Goal: Information Seeking & Learning: Learn about a topic

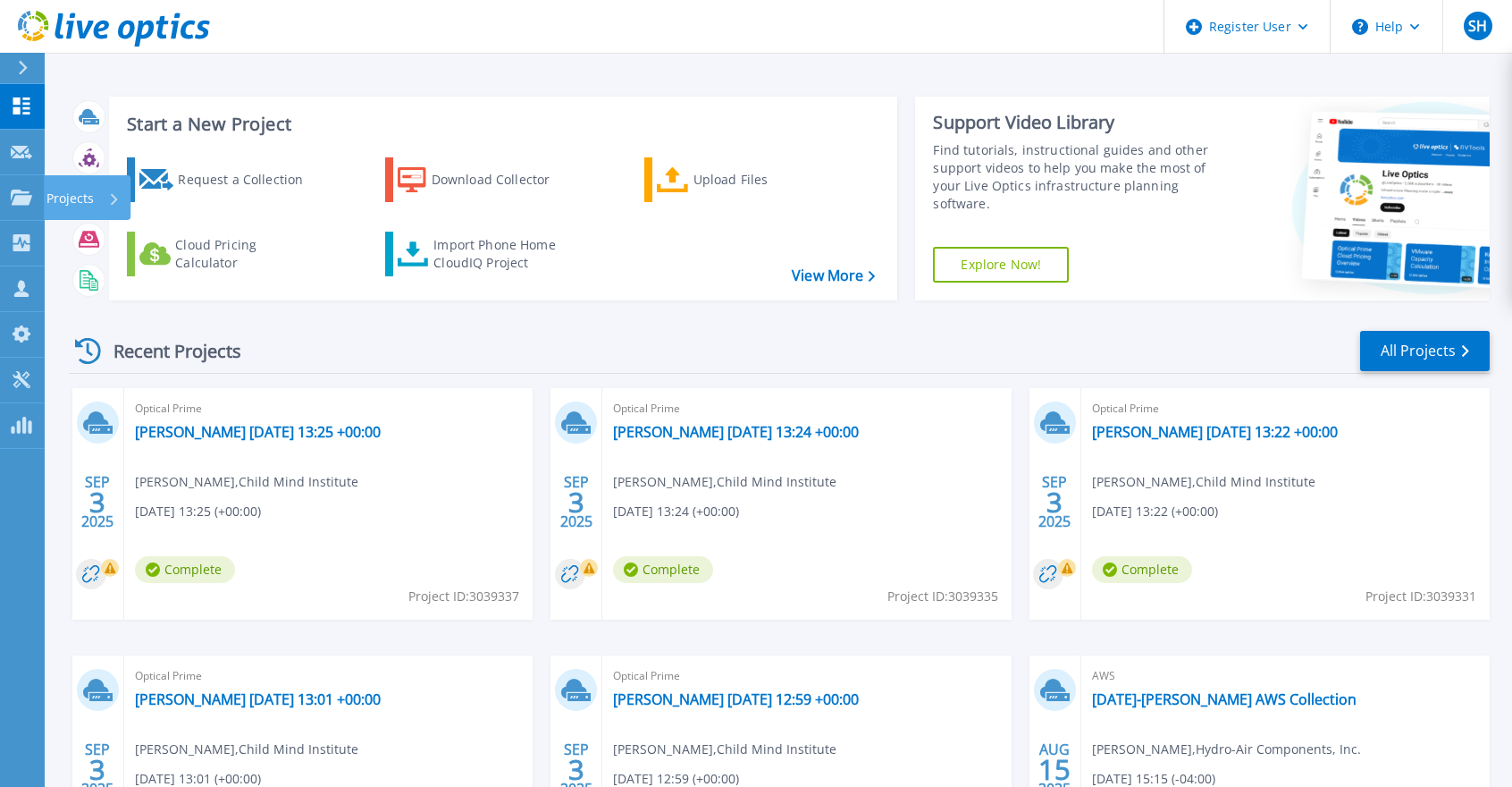
click at [51, 191] on p "Projects" at bounding box center [70, 198] width 48 height 47
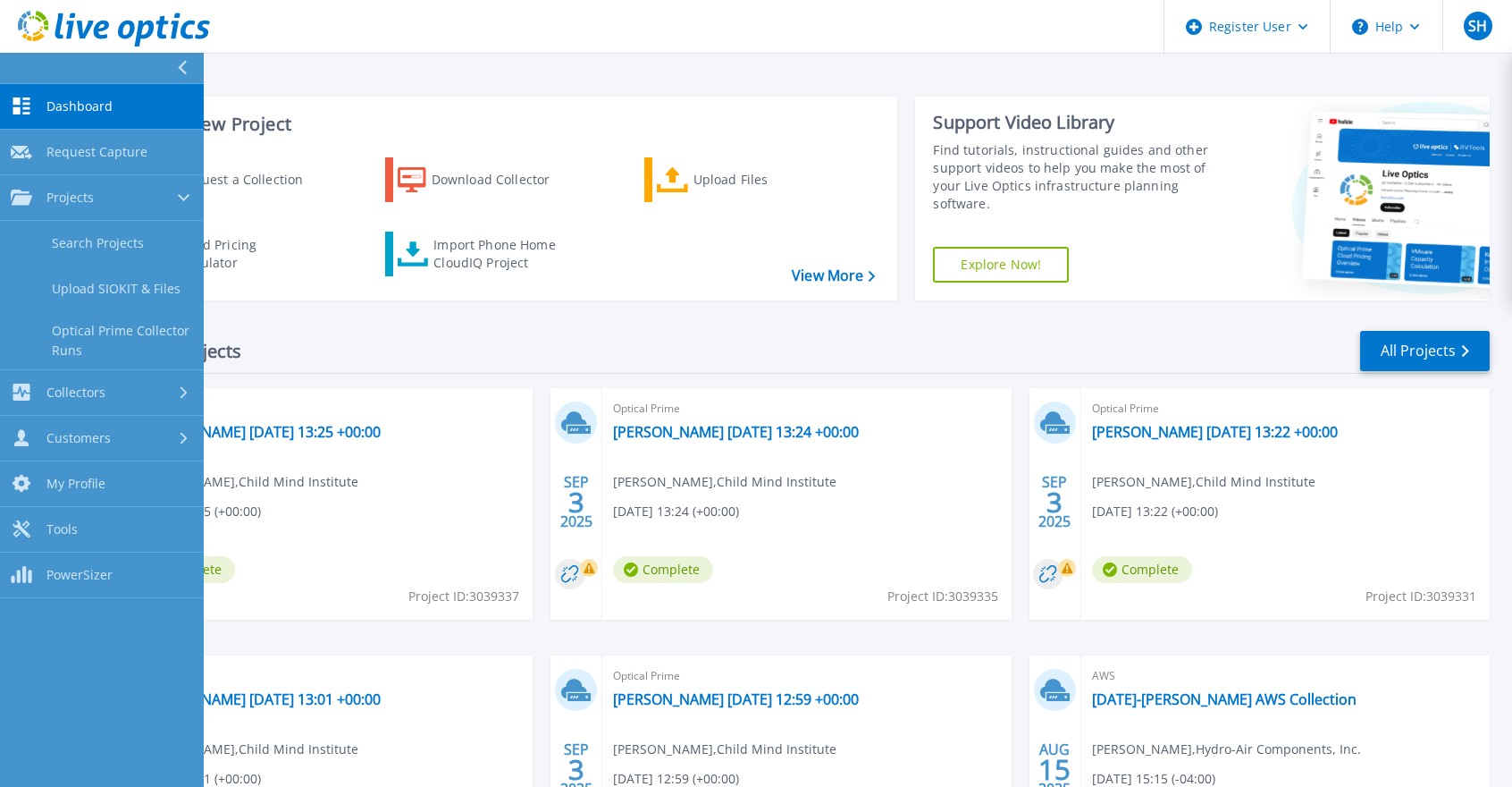
click at [77, 223] on link "Search Projects" at bounding box center [102, 244] width 204 height 46
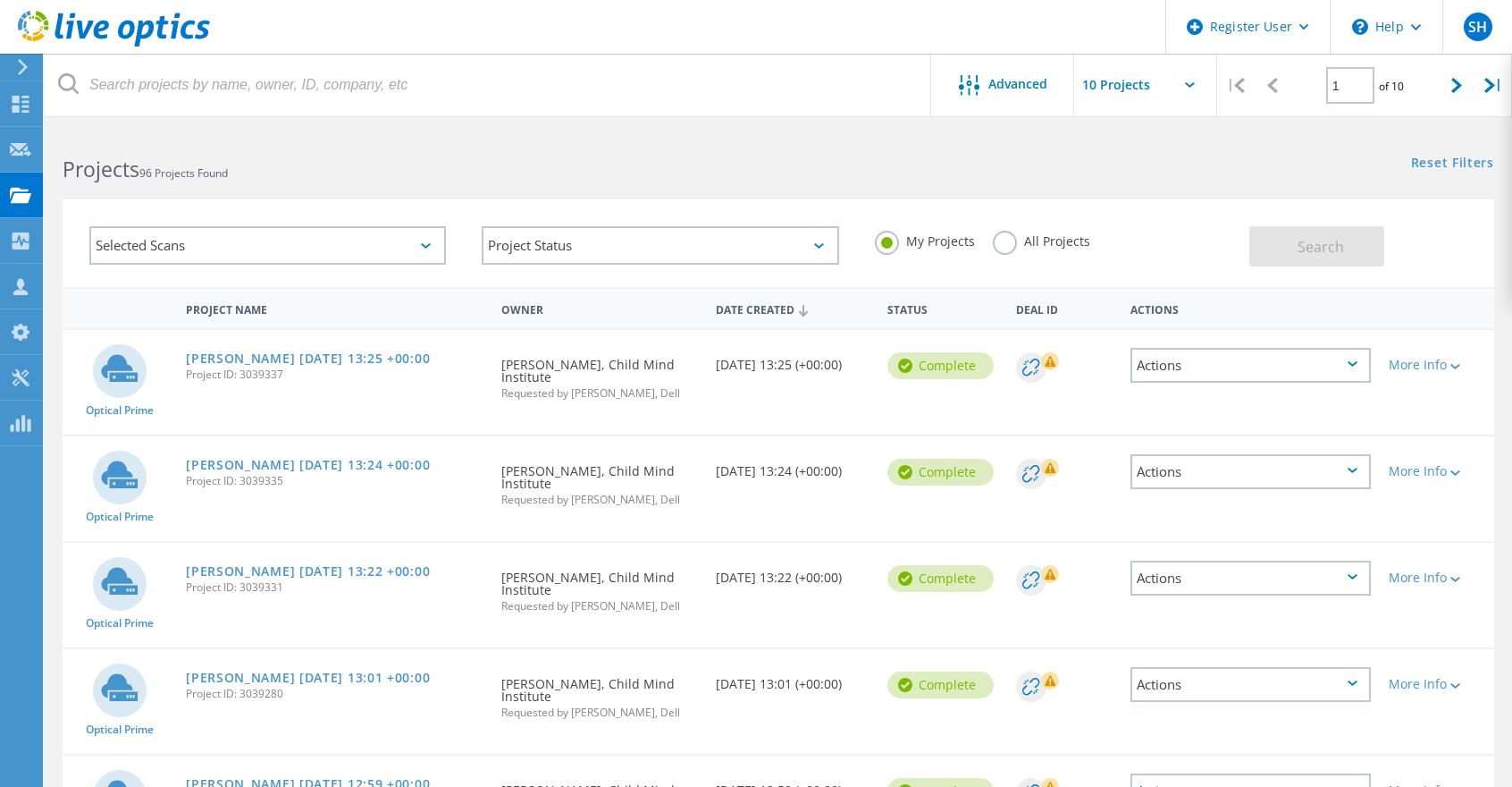
drag, startPoint x: 1456, startPoint y: 85, endPoint x: 1428, endPoint y: 103, distance: 33.3
click at [1456, 85] on icon at bounding box center [1457, 84] width 11 height 15
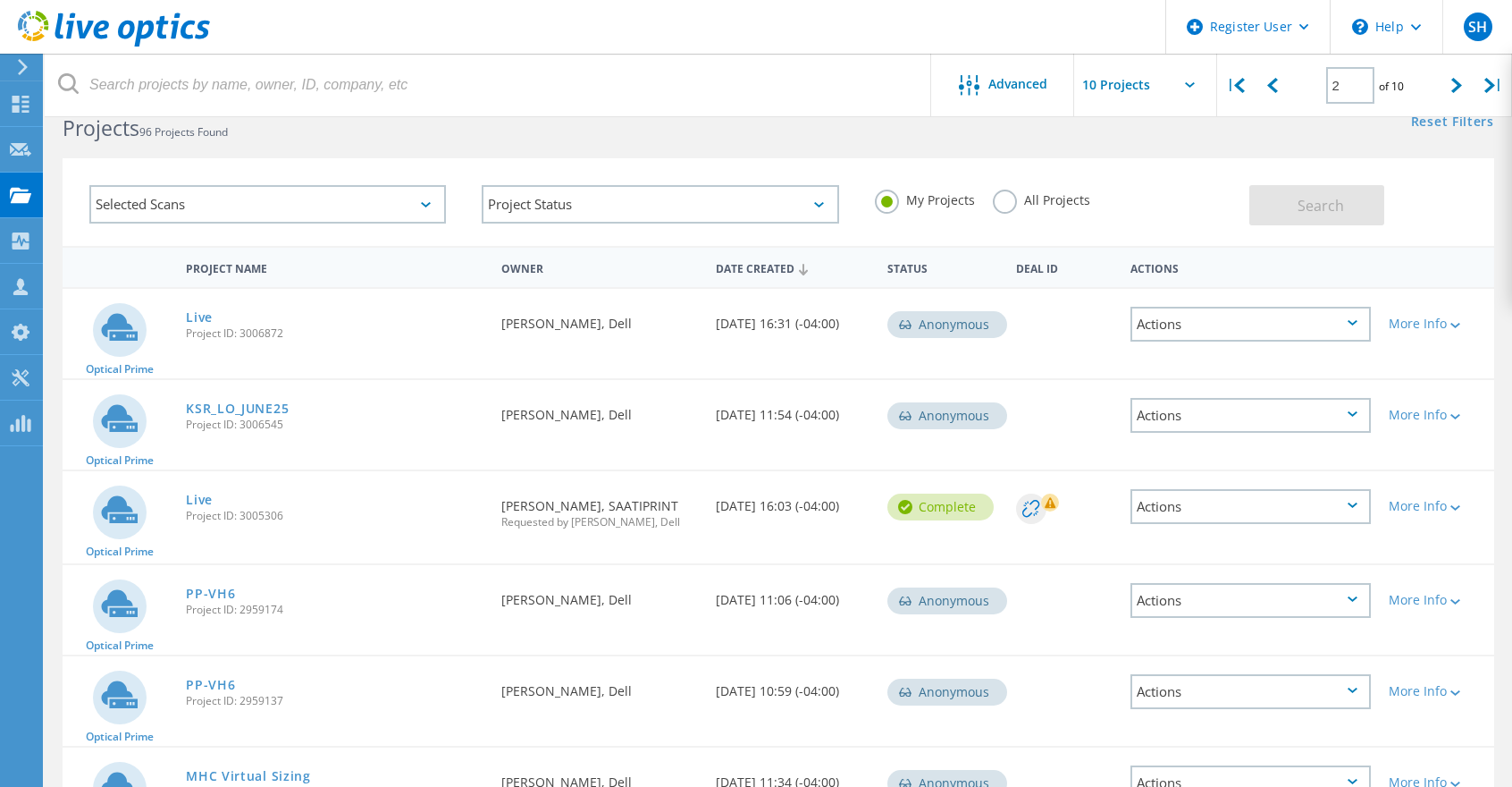
scroll to position [40, 0]
click at [1453, 89] on icon at bounding box center [1457, 84] width 11 height 15
type input "3"
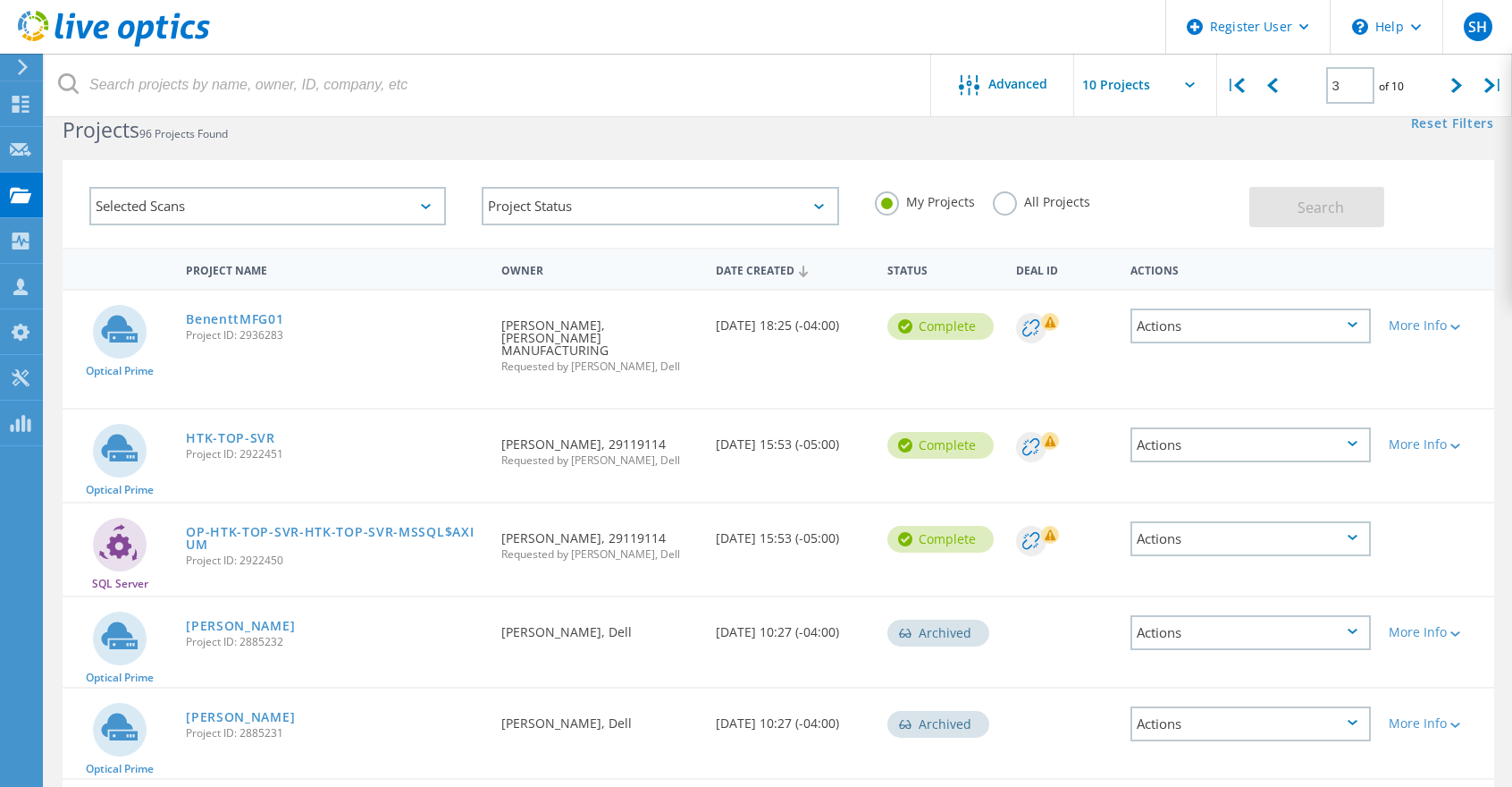
click at [225, 316] on link "BenenttMFG01" at bounding box center [235, 319] width 97 height 13
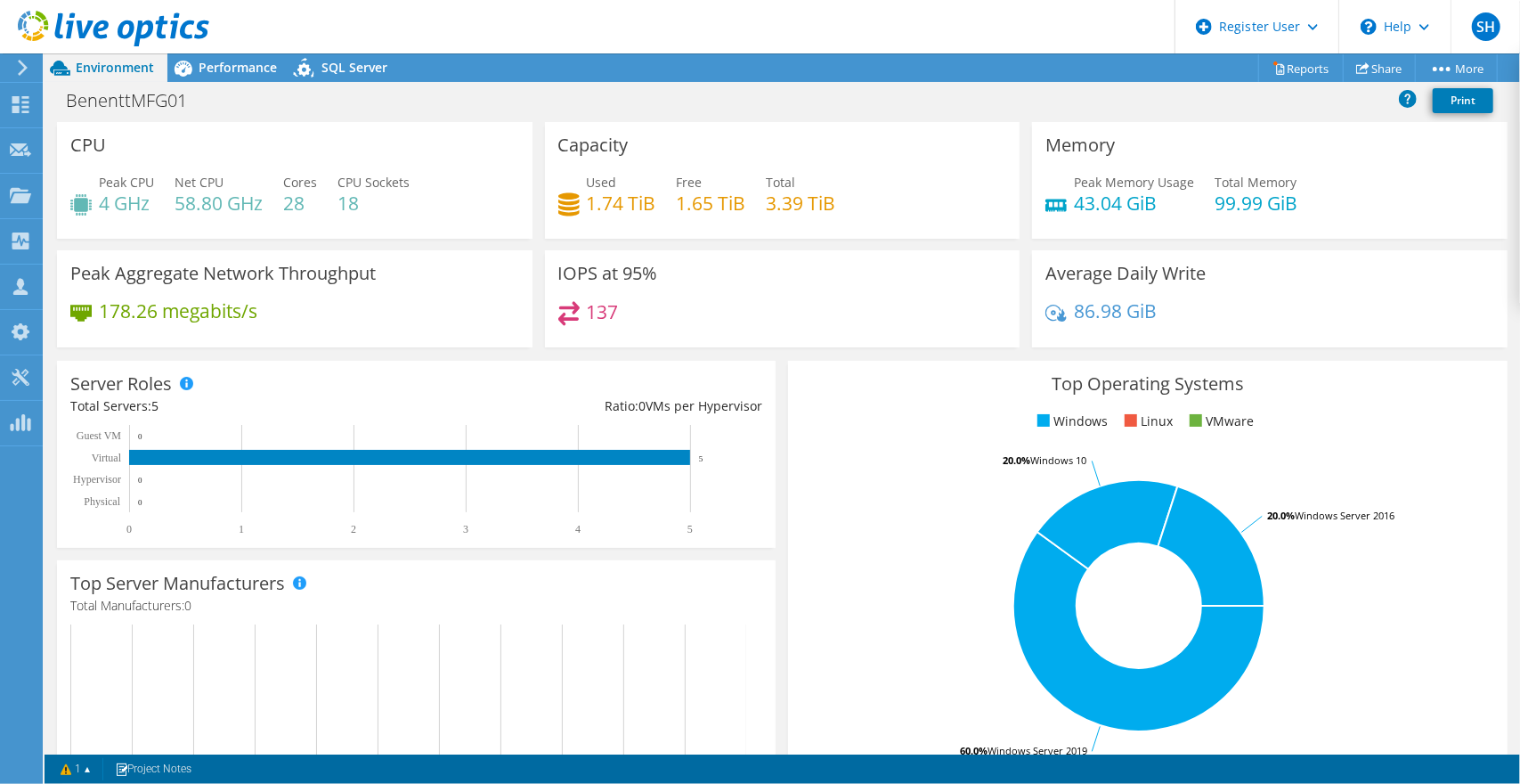
click at [249, 62] on span "Performance" at bounding box center [237, 67] width 78 height 17
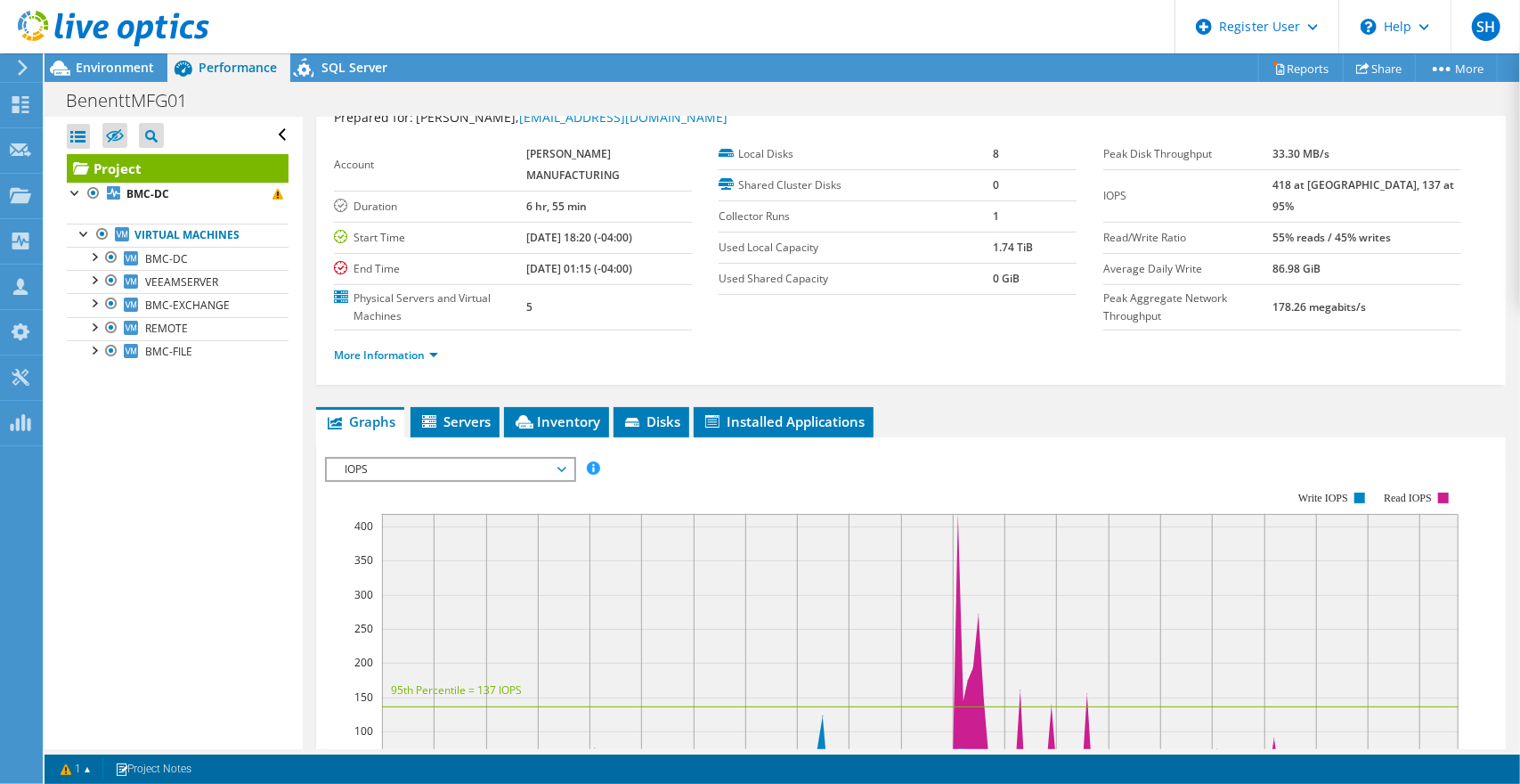
scroll to position [89, 0]
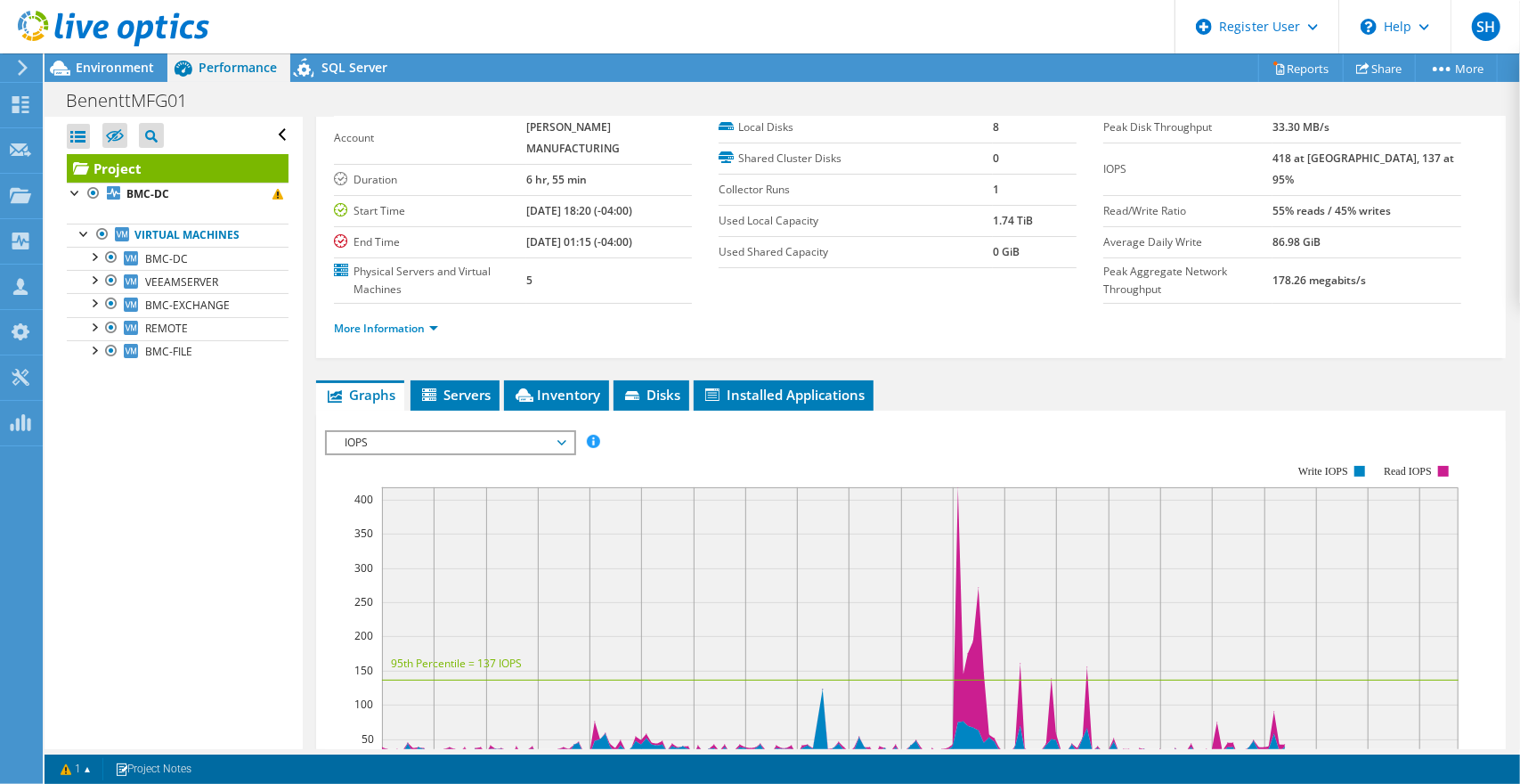
click at [419, 434] on span "IOPS" at bounding box center [450, 442] width 229 height 22
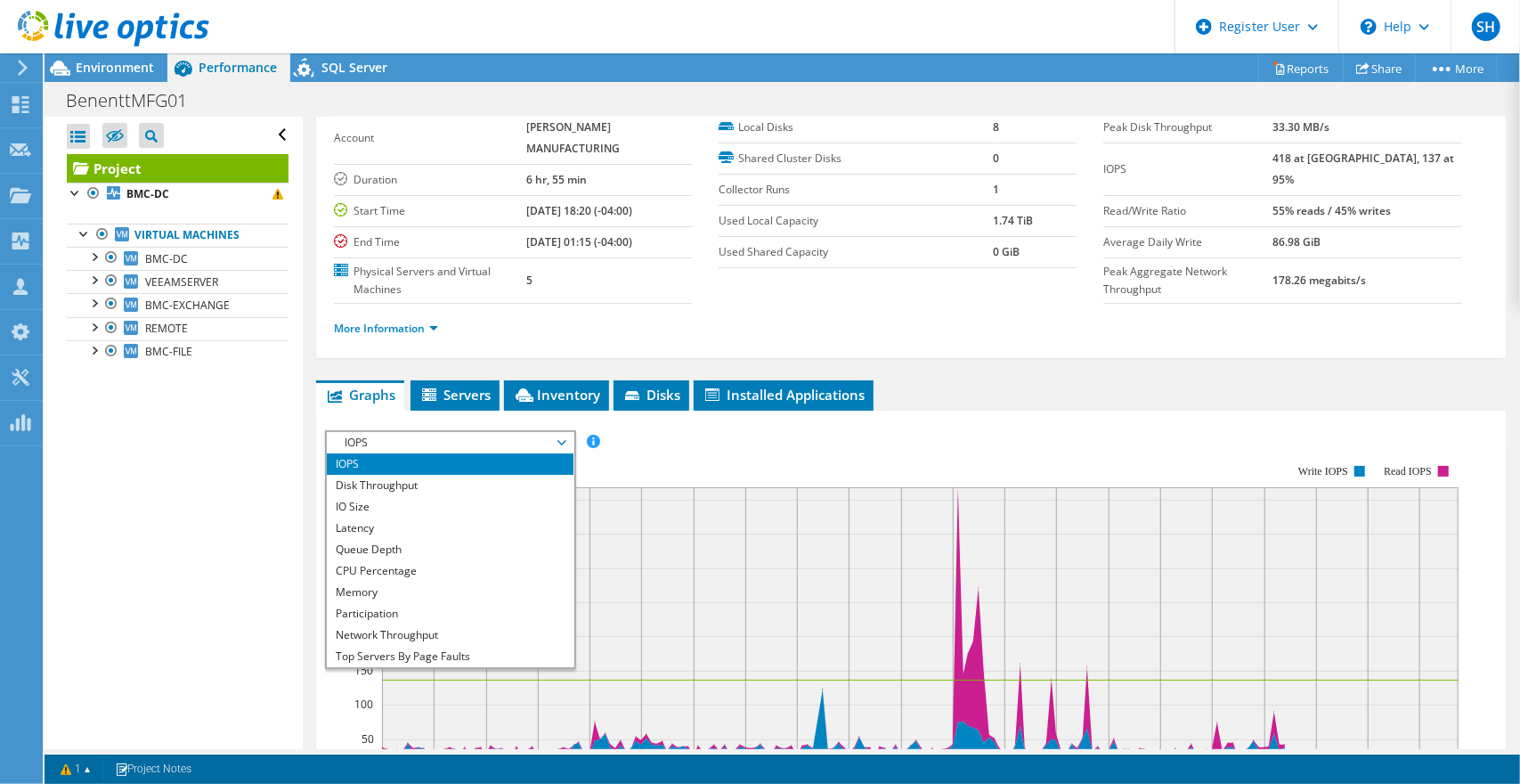
click at [424, 560] on li "CPU Percentage" at bounding box center [450, 571] width 247 height 22
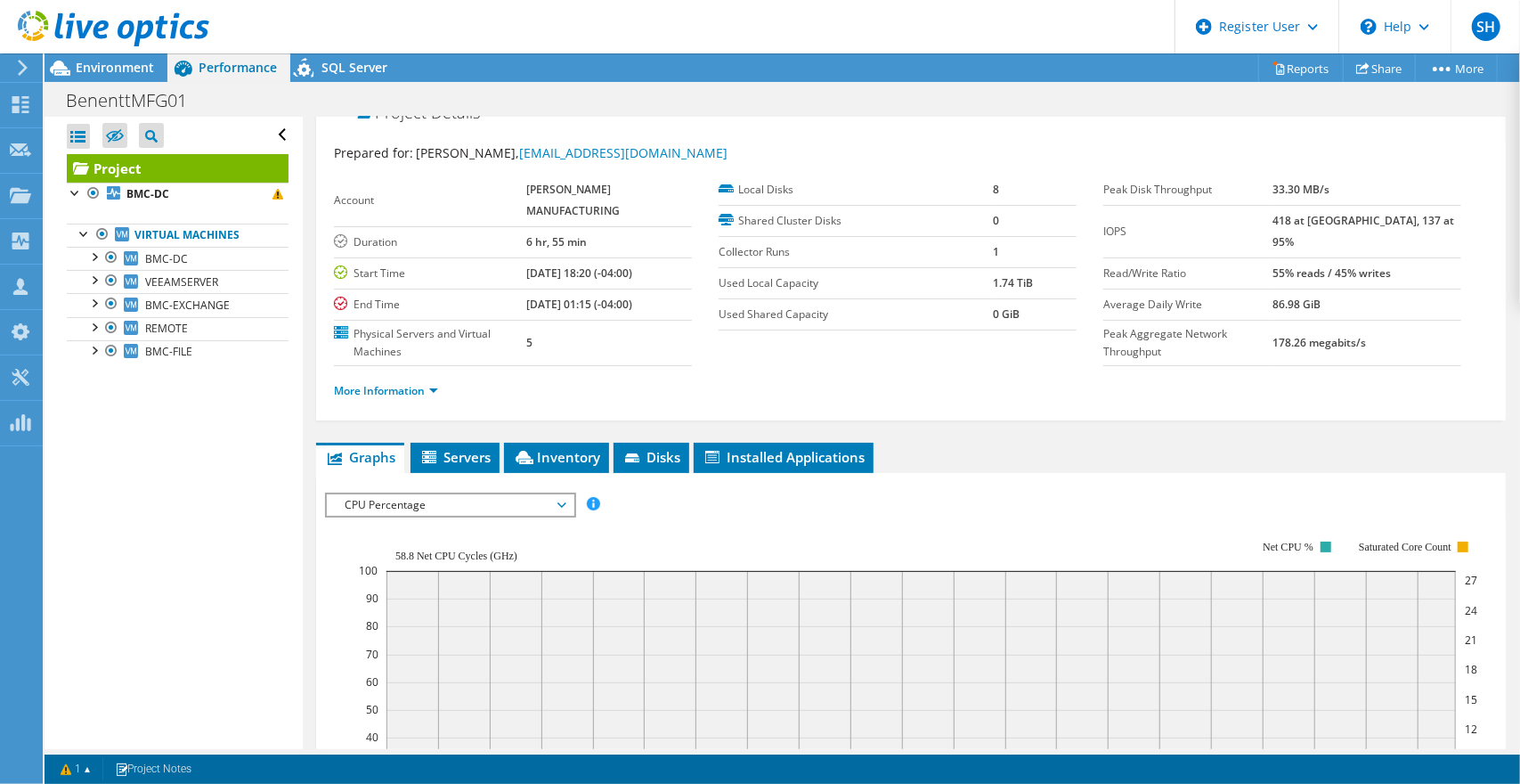
scroll to position [0, 0]
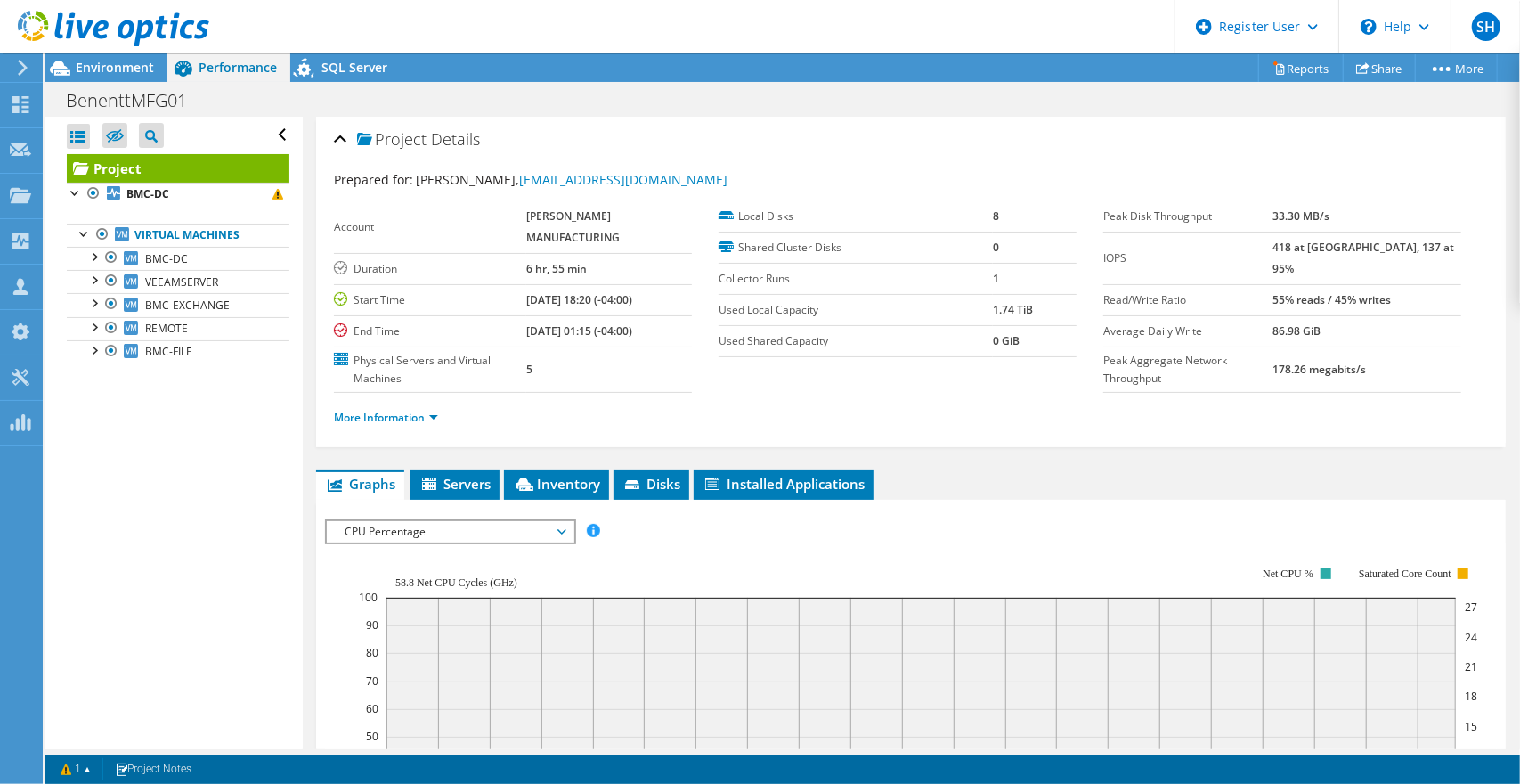
click at [139, 68] on span "Environment" at bounding box center [115, 67] width 78 height 17
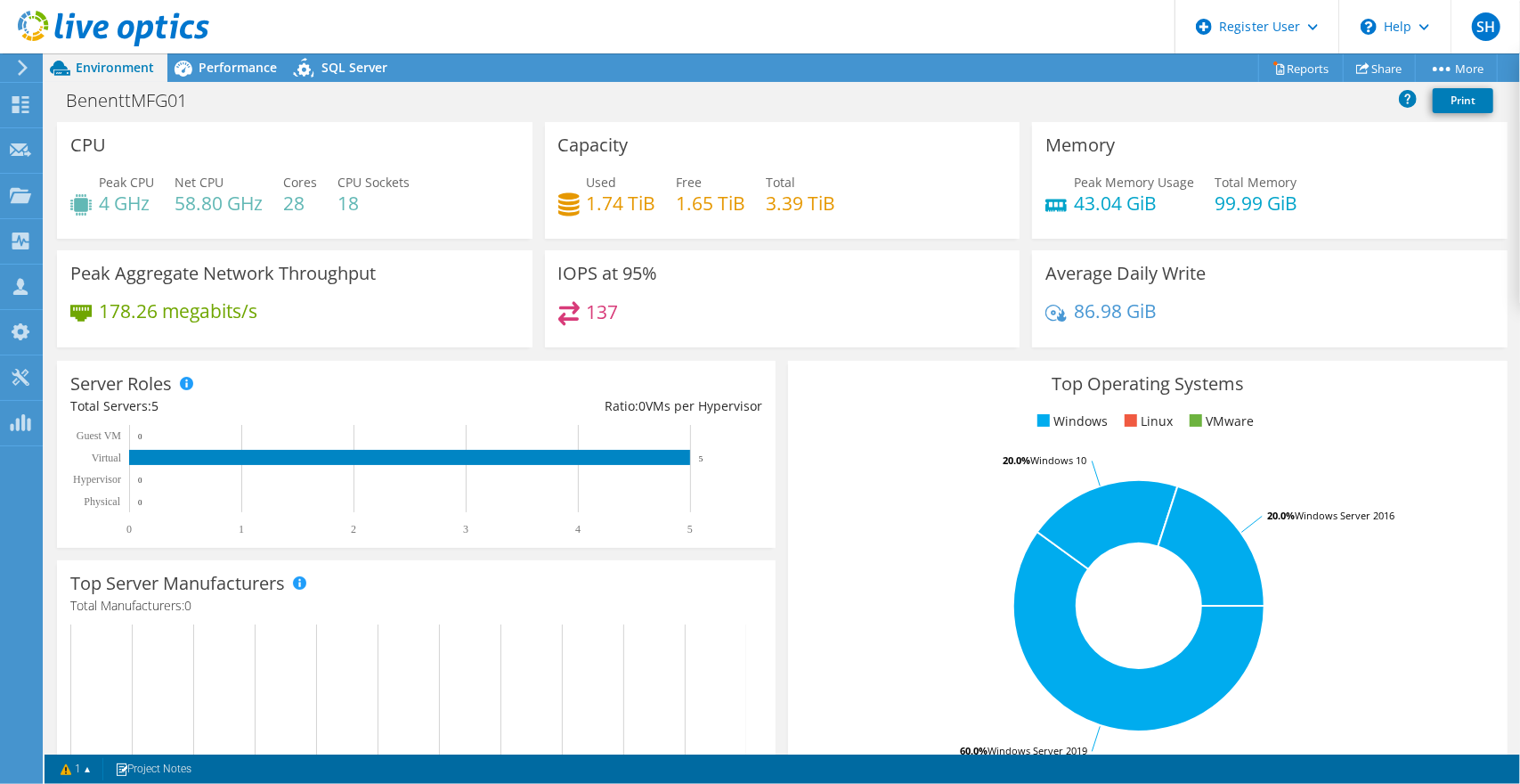
click at [215, 75] on span "Performance" at bounding box center [237, 67] width 78 height 17
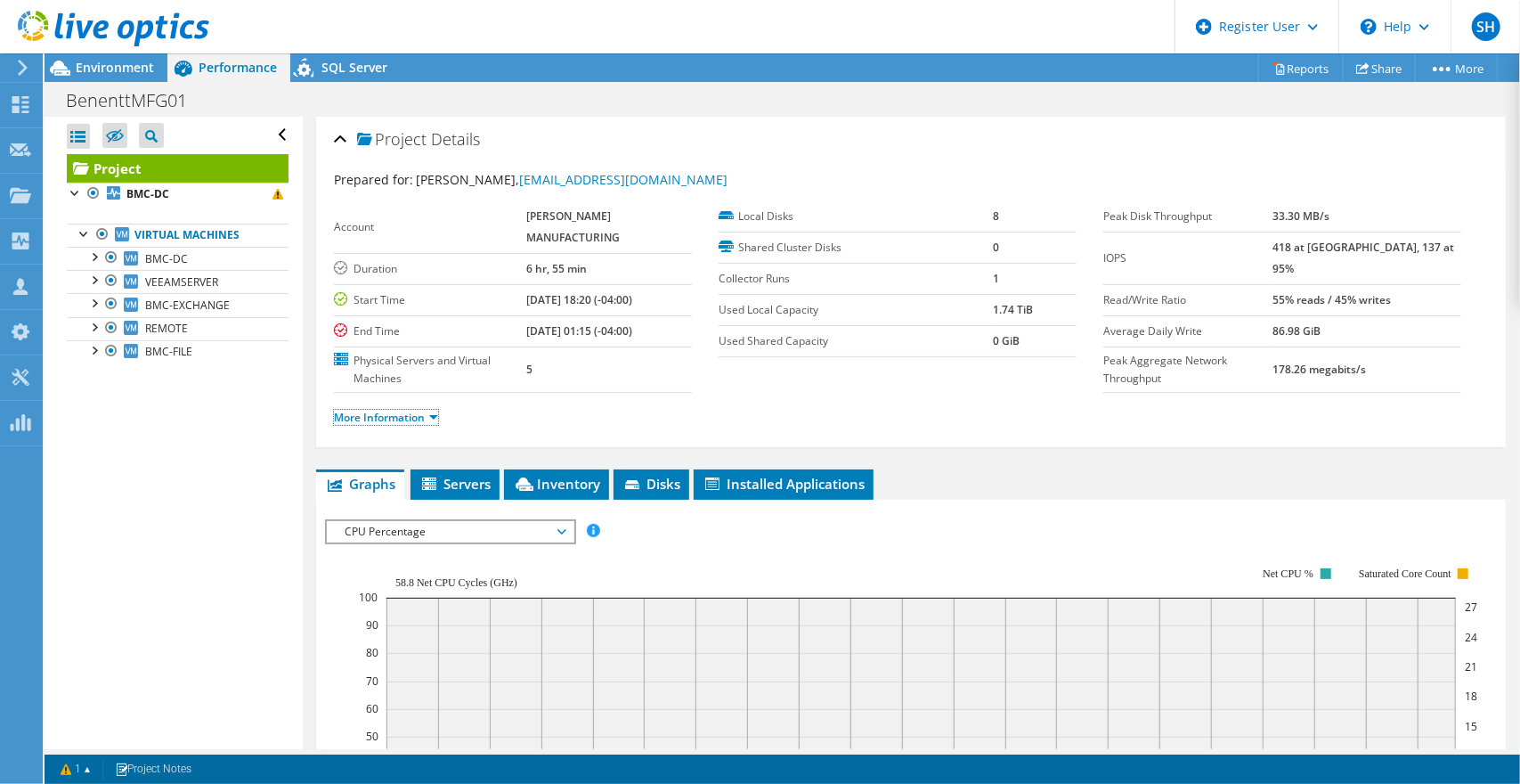
click at [398, 415] on link "More Information" at bounding box center [386, 417] width 105 height 15
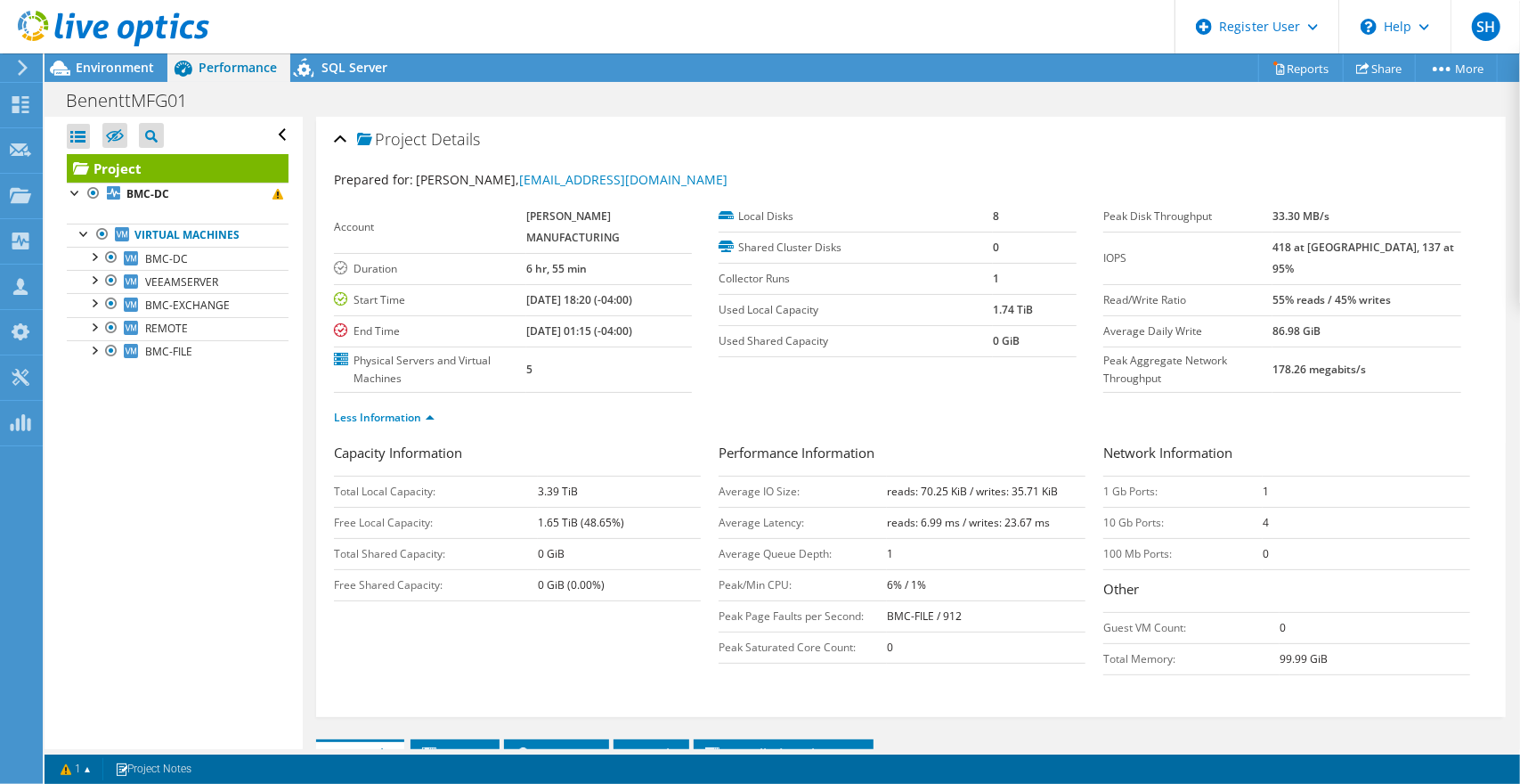
click at [127, 67] on span "Environment" at bounding box center [115, 67] width 78 height 17
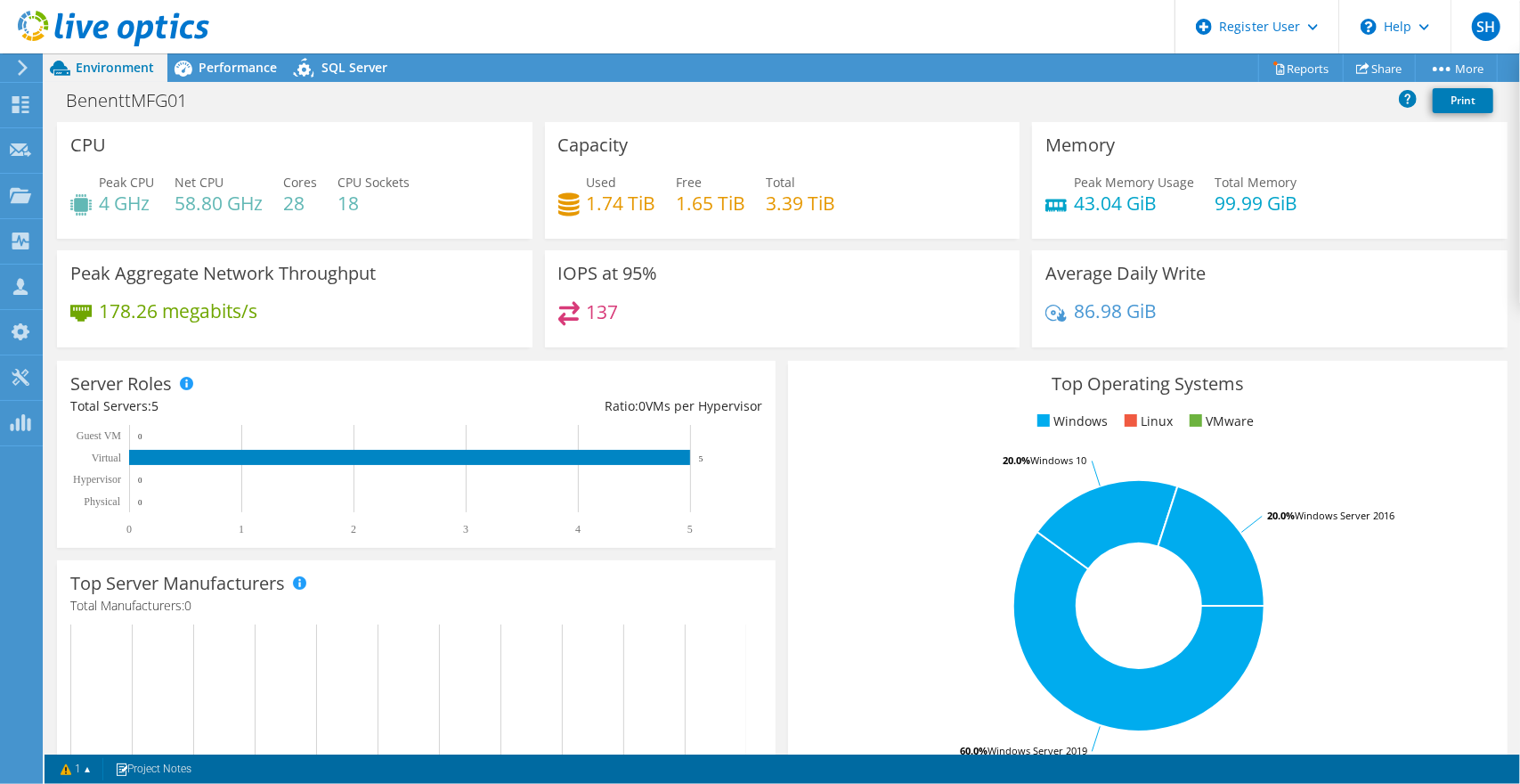
click at [235, 64] on span "Performance" at bounding box center [237, 67] width 78 height 17
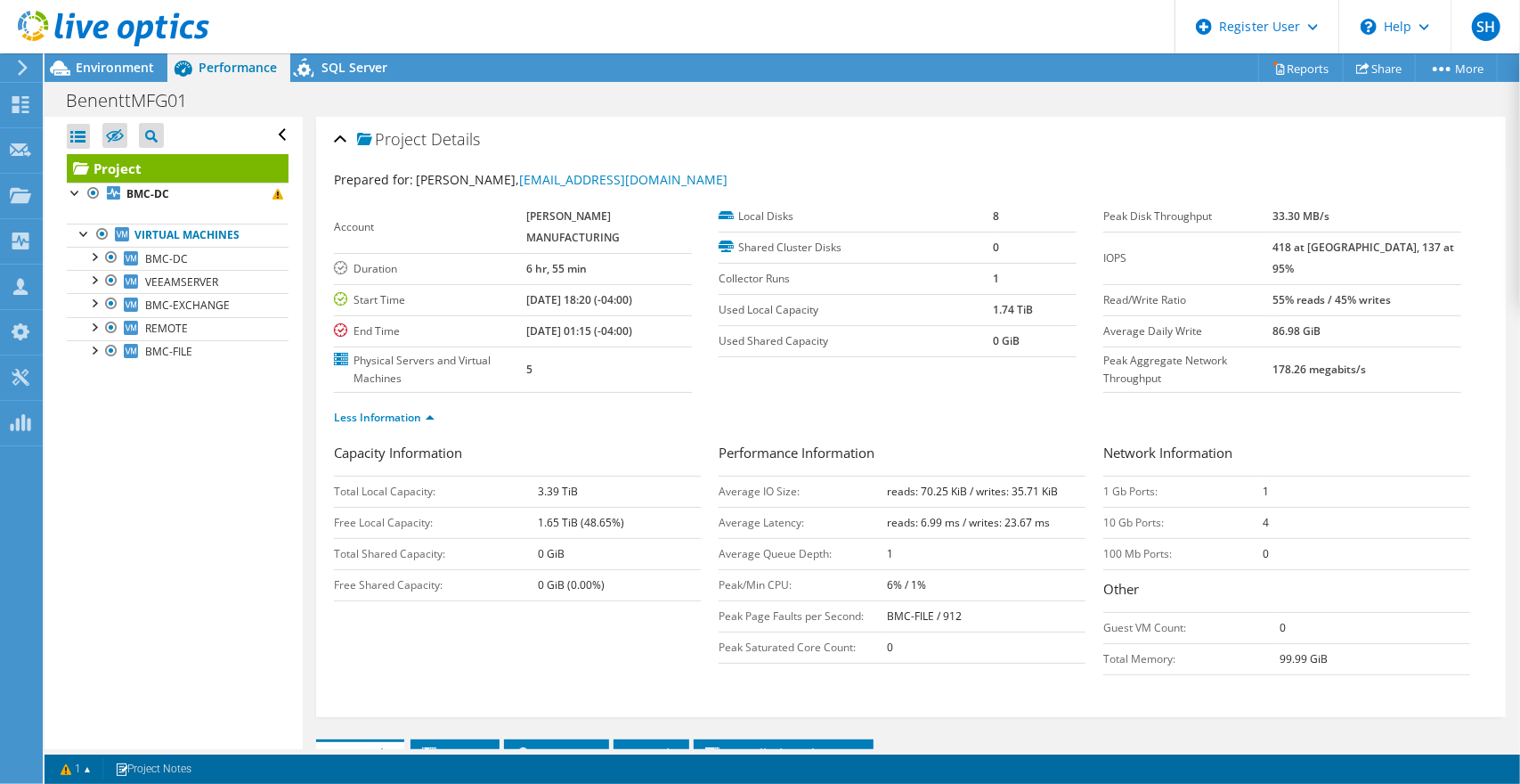
scroll to position [268, 0]
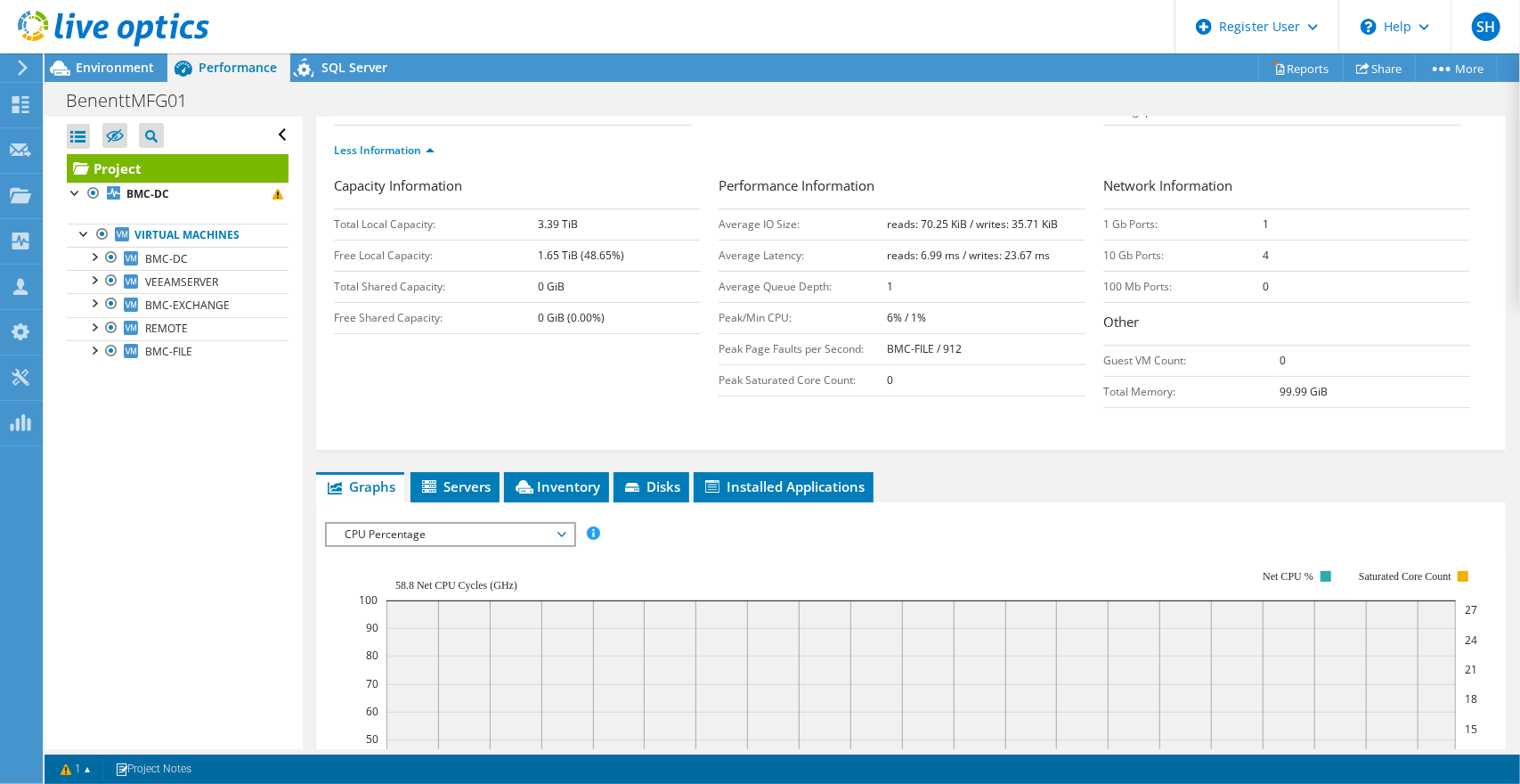
click at [436, 480] on icon at bounding box center [431, 487] width 18 height 15
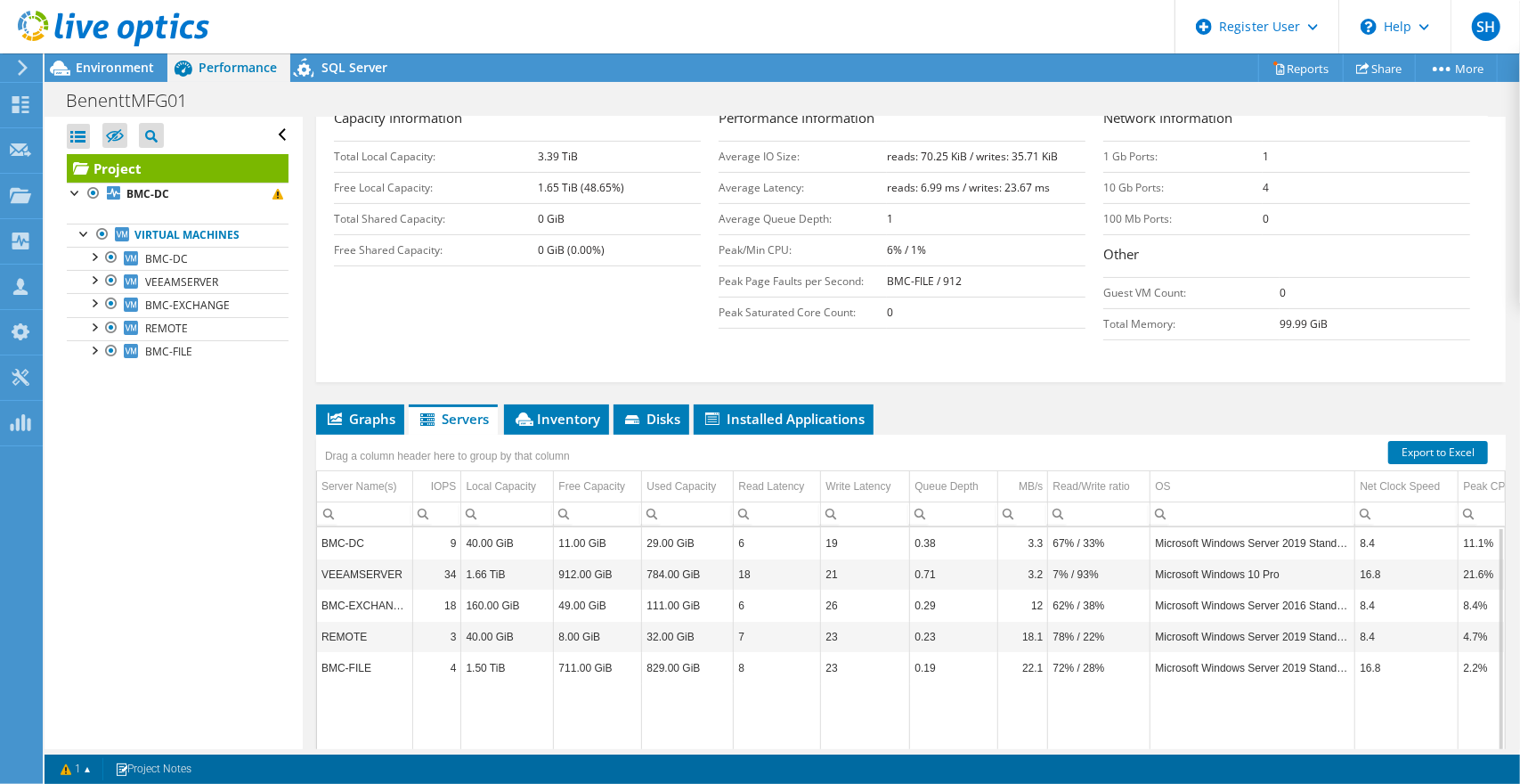
scroll to position [178, 0]
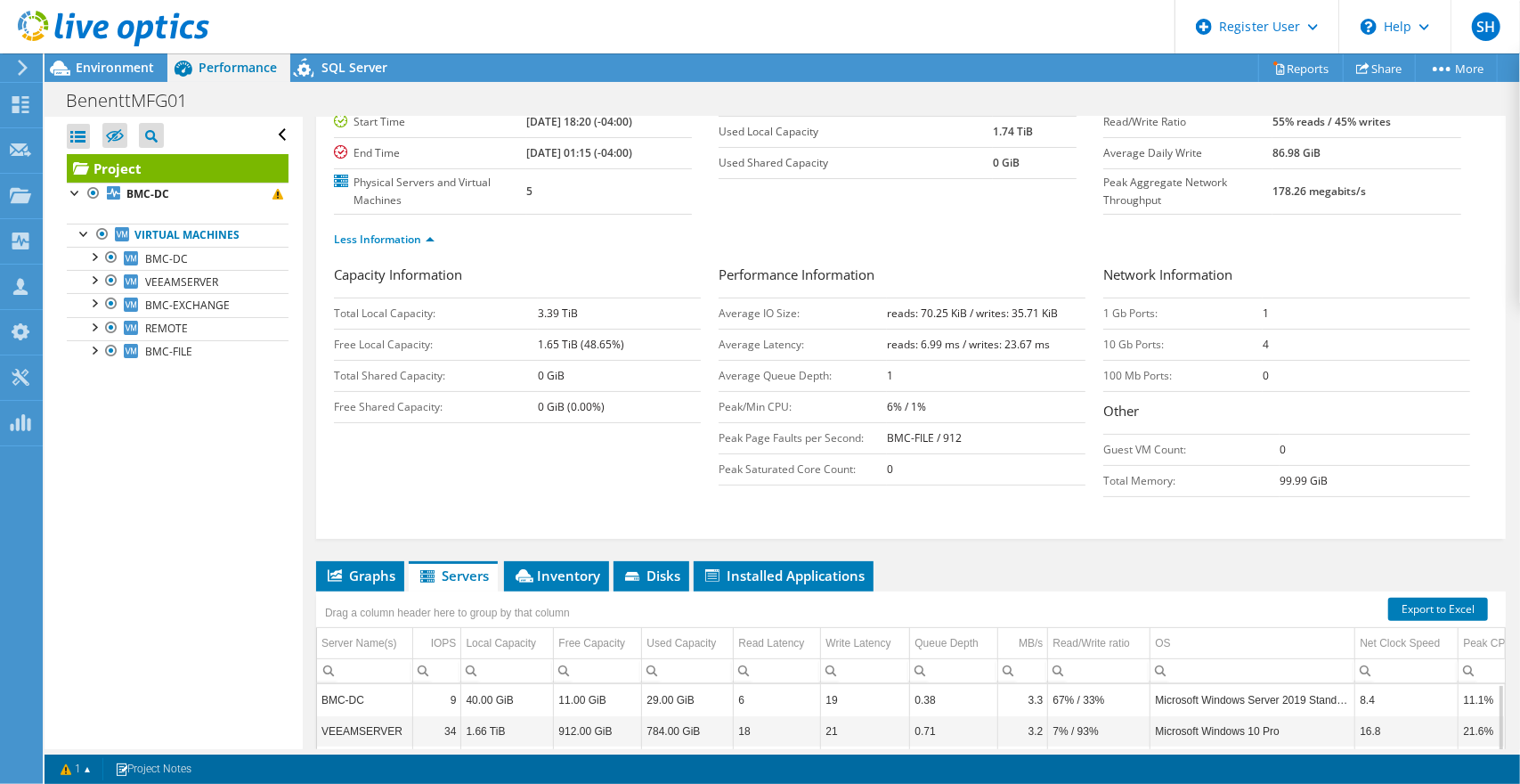
click at [125, 61] on span "Environment" at bounding box center [115, 67] width 78 height 17
